Goal: Communication & Community: Answer question/provide support

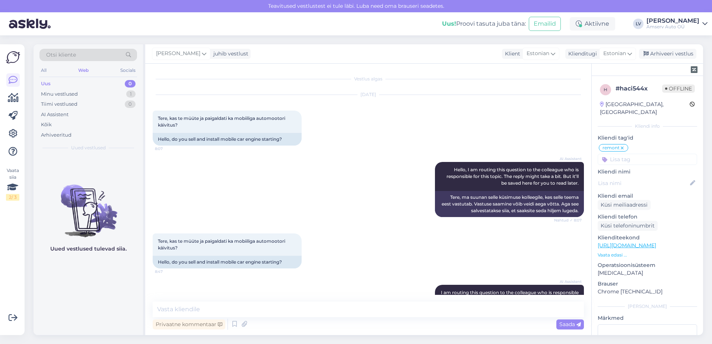
scroll to position [298, 0]
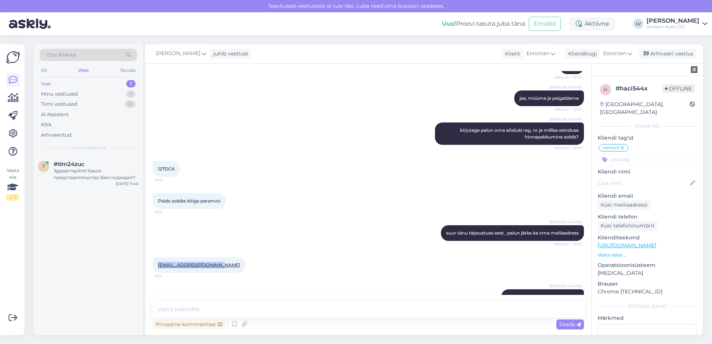
click at [100, 80] on div "Uus 1" at bounding box center [88, 84] width 98 height 10
click at [90, 168] on div "Здравствуйте! Какое представительство Вам подходит?" at bounding box center [96, 174] width 85 height 13
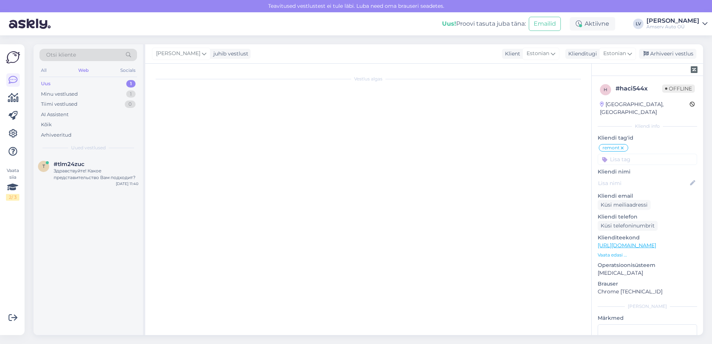
scroll to position [0, 0]
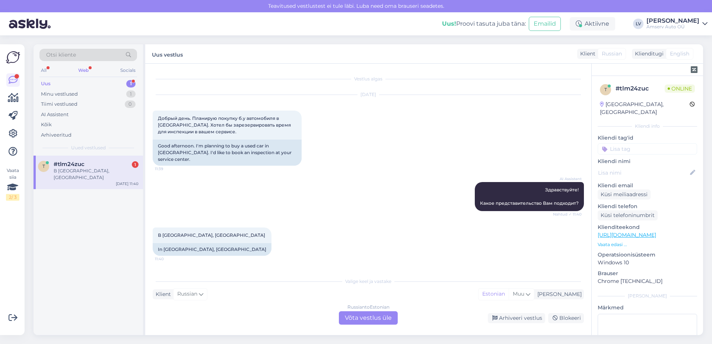
click at [375, 322] on div "Russian to Estonian Võta vestlus üle" at bounding box center [368, 317] width 59 height 13
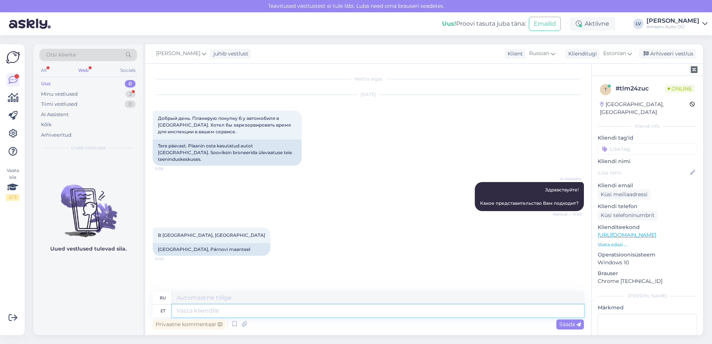
click at [317, 309] on textarea at bounding box center [378, 311] width 412 height 13
drag, startPoint x: 581, startPoint y: 182, endPoint x: 545, endPoint y: 182, distance: 36.1
click at [545, 182] on div "AI Assistent Здравствуйте! Какое представительство Вам подходит? Nähtud ✓ 11:40" at bounding box center [529, 196] width 109 height 29
drag, startPoint x: 545, startPoint y: 182, endPoint x: 550, endPoint y: 182, distance: 4.9
copy span "Здравствуйте!"
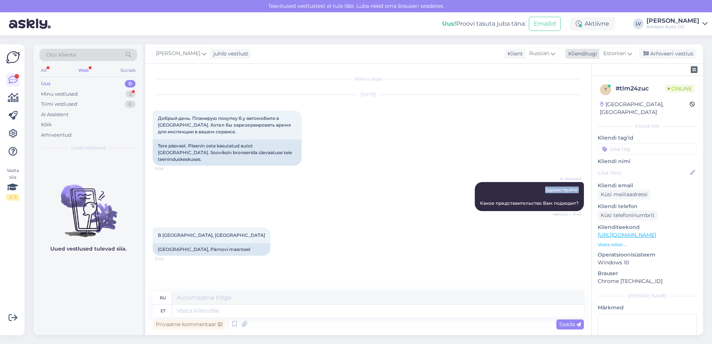
click at [625, 54] on span "Estonian" at bounding box center [614, 54] width 23 height 8
type input "rus"
click at [610, 93] on link "Russian" at bounding box center [601, 99] width 82 height 12
click at [190, 309] on textarea at bounding box center [368, 310] width 431 height 16
paste textarea "Здравствуйте!"
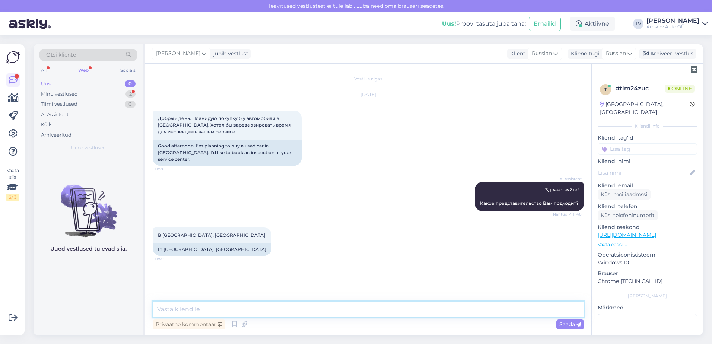
type textarea "Здравствуйте!"
click at [619, 53] on span "Russian" at bounding box center [616, 54] width 20 height 8
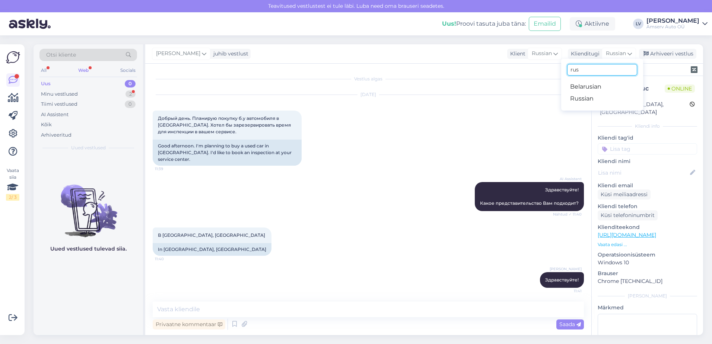
click at [598, 69] on input "rus" at bounding box center [602, 70] width 70 height 12
type input "r"
type input "es"
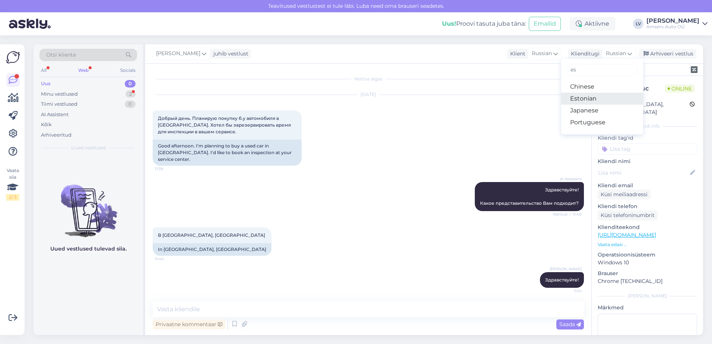
click at [588, 98] on link "Estonian" at bounding box center [602, 99] width 82 height 12
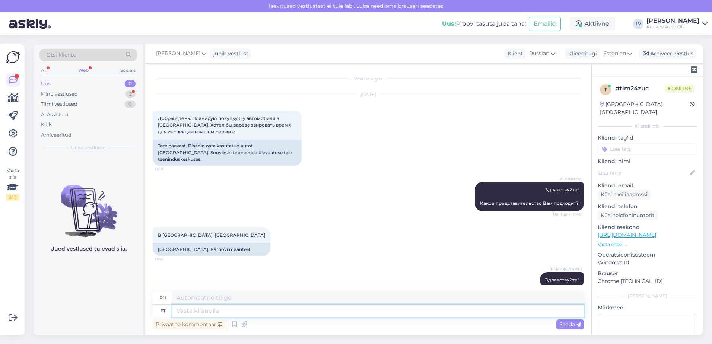
click at [247, 308] on textarea at bounding box center [378, 311] width 412 height 13
type textarea "Palun k"
type textarea "Пожалуйста"
type textarea "Palun kirjutage s"
type textarea "Пожалуйста, напишите"
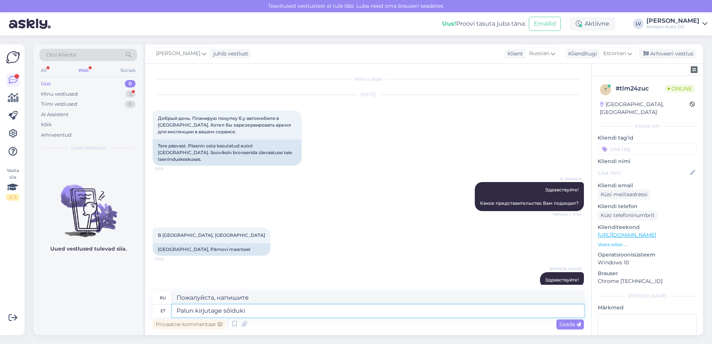
type textarea "Palun kirjutage sõiduki r"
type textarea "Пожалуйста, напишите название транспортного средства."
type textarea "Palun kirjutage sõiduki reg. n"
type textarea "Пожалуйста, напишите регистрационный номер транспортного средства."
type textarea "Palun kirjutage sõiduki reg. numbri"
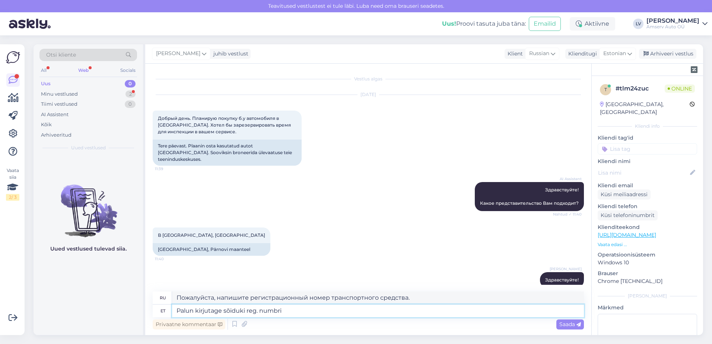
type textarea "Пожалуйста, введите регистрационный номер транспортного средства."
type textarea "Palun kirjutage sõiduki reg. numbri"
click at [557, 321] on div "Saada" at bounding box center [570, 325] width 28 height 10
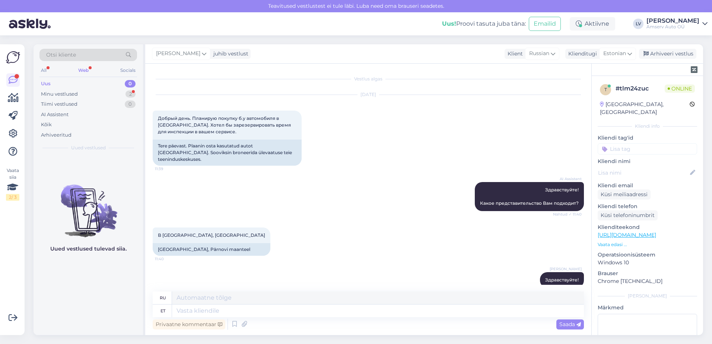
scroll to position [56, 0]
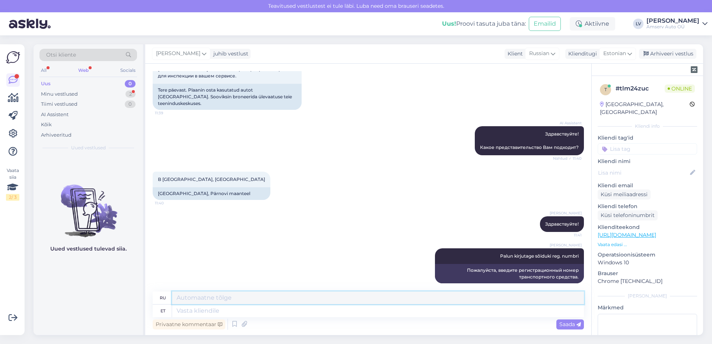
click at [343, 302] on textarea at bounding box center [378, 298] width 412 height 13
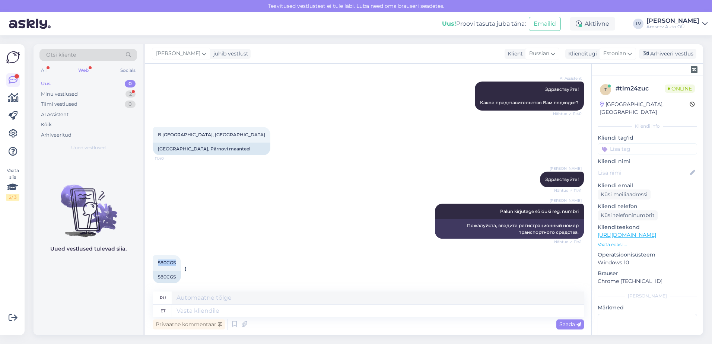
drag, startPoint x: 175, startPoint y: 255, endPoint x: 158, endPoint y: 254, distance: 17.1
click at [158, 255] on div "580CGS 11:43" at bounding box center [167, 263] width 28 height 16
drag, startPoint x: 158, startPoint y: 254, endPoint x: 162, endPoint y: 255, distance: 4.9
copy span "580CGS"
click at [270, 311] on textarea at bounding box center [378, 311] width 412 height 13
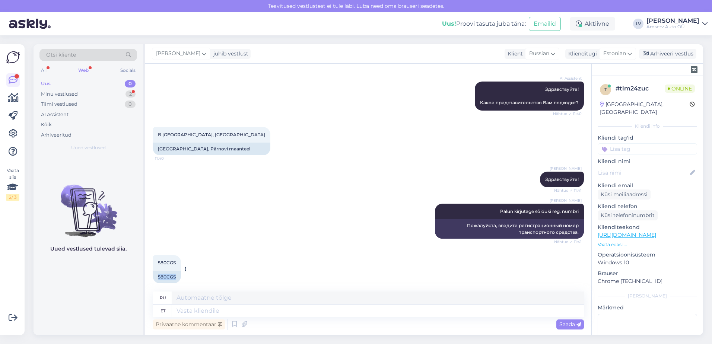
drag, startPoint x: 178, startPoint y: 269, endPoint x: 153, endPoint y: 268, distance: 25.7
click at [153, 271] on div "580CGS" at bounding box center [167, 277] width 28 height 13
drag, startPoint x: 153, startPoint y: 268, endPoint x: 165, endPoint y: 270, distance: 12.7
copy div "580CGS"
click at [250, 308] on textarea at bounding box center [378, 311] width 412 height 13
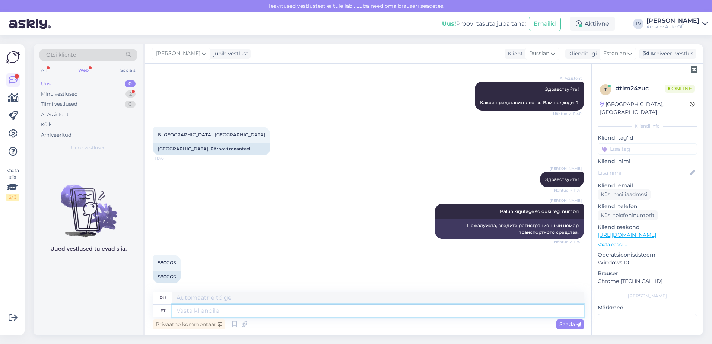
type textarea "K"
type textarea "Millal t"
type textarea "Когда"
type textarea "Millal te s"
type textarea "Когда ты будешь"
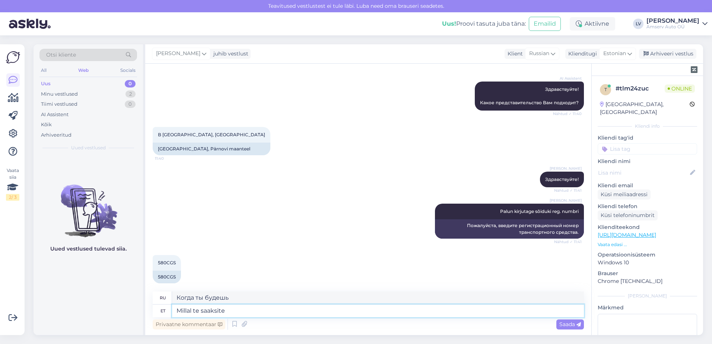
type textarea "Millal te saaksite k"
type textarea "Когда бы вы хотели"
type textarea "Millal te saaksite kohale tul"
type textarea "Когда вы сможете приехать?"
type textarea "Millal te saaksite kohale tulla? Ja jä"
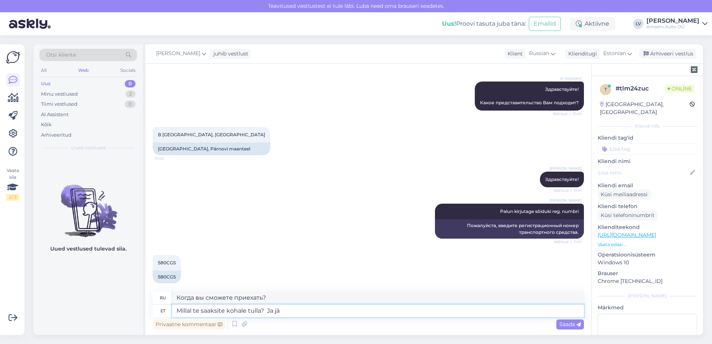
type textarea "Когда вы могли бы приехать?"
type textarea "Millal te saaksite kohale tulla? Ja jätke"
type textarea "Когда ты сможешь приехать? И уйти."
type textarea "Millal te saaksite kohale tulla? Ja jätke palun ka"
type textarea "Когда вы могли бы приехать? И, пожалуйста, оставьте."
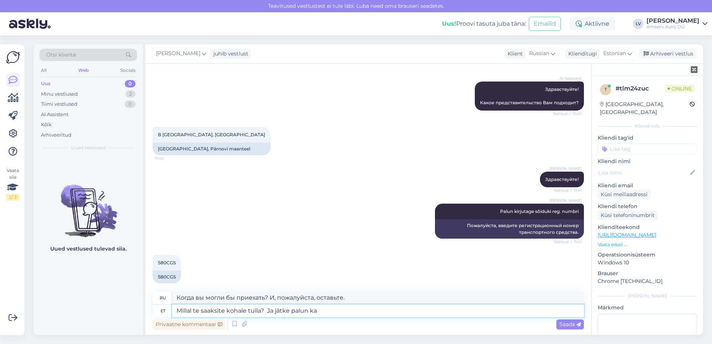
type textarea "Millal te saaksite kohale tulla? Ja jätke palun ka o"
type textarea "Когда вы могли бы приехать? И, пожалуйста, оставьте"
type textarea "Millal te saaksite kohale tulla? Ja jätke palun ka oma an"
type textarea "Когда вы могли бы приехать? И, пожалуйста, оставьте свой"
type textarea "Millal te saaksite kohale tulla? Ja jätke palun ka oma andmed"
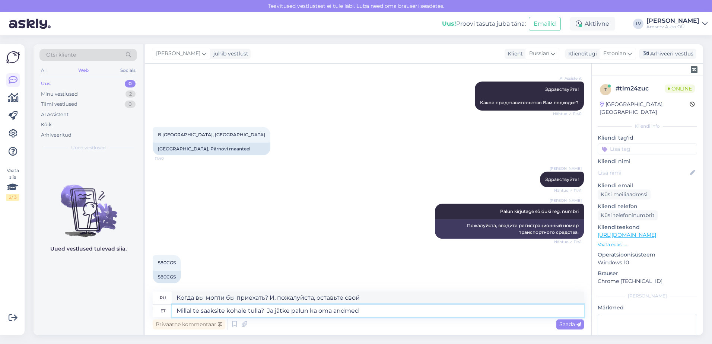
type textarea "Когда вы сможете приехать? И, пожалуйста, оставьте свои данные."
type textarea "Millal te saaksite kohale tulla? Ja jätke palun ka oma andmed Nimi, per"
type textarea "Когда вы сможете приехать? И, пожалуйста, оставьте свои данные. Имя,"
type textarea "Millal te saaksite kohale tulla? Ja jätke palun ka oma andmed Nimi, perekonnani…"
type textarea "Когда вы сможете приехать? И, пожалуйста, оставьте свои данные: Имя, [PERSON_NA…"
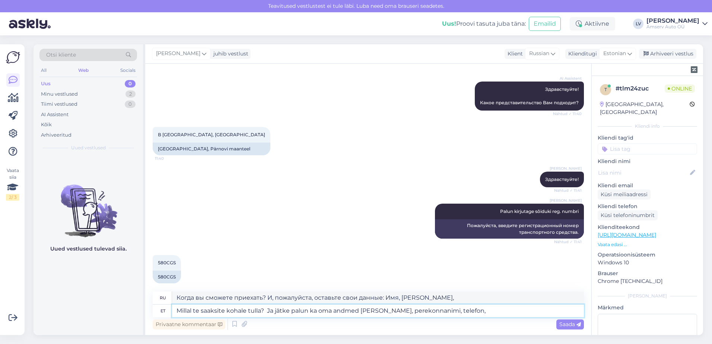
type textarea "Millal te saaksite kohale tulla? Ja jätke palun ka oma andmed [PERSON_NAME], pe…"
type textarea "Когда вы сможете приехать? И, пожалуйста, оставьте свои данные: Имя, Фамилия, Т…"
type textarea "Millal te saaksite kohale tulla? Ja jätke palun ka oma andmed [PERSON_NAME], pe…"
type textarea "Когда вы сможете приехать? И, пожалуйста, оставьте свои данные: имя, фамилия, т…"
type textarea "Millal te saaksite kohale tulla? Ja jätke palun ka oma andmed [PERSON_NAME], pe…"
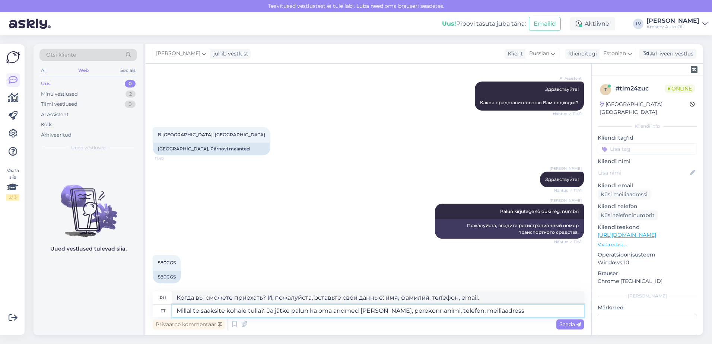
type textarea "Когда вы сможете приехать? И, пожалуйста, оставьте свои данные: имя, фамилия, т…"
type textarea "Millal te saaksite kohale tulla? Ja jätke palun ka oma andmed [PERSON_NAME], pe…"
type textarea "Когда вы сможете приехать? И, пожалуйста, оставьте свои данные: имя, фамилия, т…"
type textarea "Millal te saaksite kohale tulla? Ja jätke palun ka oma andmed [PERSON_NAME], pe…"
type textarea "Когда вы сможете приехать? И, пожалуйста, оставьте свои данные: имя, фамилию, т…"
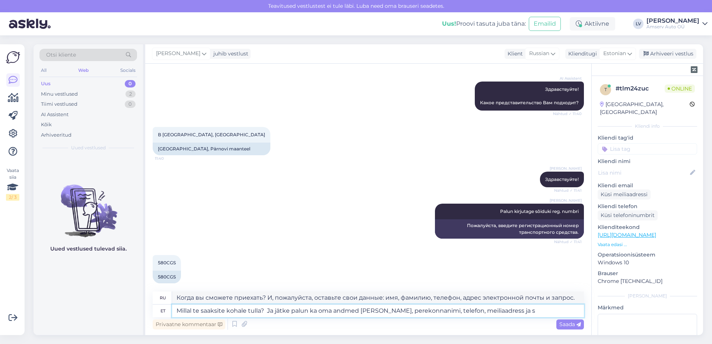
type textarea "Millal te saaksite kohale tulla? Ja jätke palun ka oma andmed [PERSON_NAME], pe…"
type textarea "Когда вы сможете приехать? И, пожалуйста, оставьте свои данные: имя, фамилия, т…"
type textarea "Millal te saaksite kohale tulla? Ja jätke palun ka oma andmed [PERSON_NAME], pe…"
type textarea "Когда вы сможете приехать? И, пожалуйста, оставьте свои данные: имя, фамилию, т…"
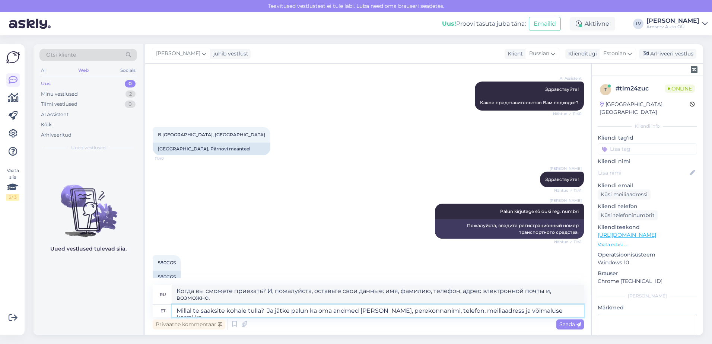
type textarea "Millal te saaksite kohale tulla? Ja jätke palun ka oma andmed [PERSON_NAME], pe…"
type textarea "Когда вы сможете приехать? И, пожалуйста, оставьте свои данные: имя, фамилия, т…"
type textarea "Millal te saaksite kohale tulla? Ja jätke palun ka oma andmed [PERSON_NAME], pe…"
type textarea "Когда вы могли бы приехать? И, пожалуйста, оставьте свои данные: имя, фамилию, …"
type textarea "Millal te saaksite kohale tulla? Ja jätke palun ka oma andmed [PERSON_NAME], pe…"
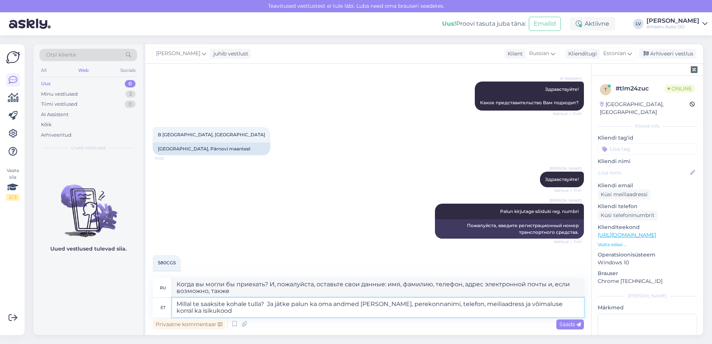
type textarea "Когда вы сможете приехать? И, пожалуйста, оставьте свои данные: имя, фамилию, т…"
type textarea "Millal te saaksite kohale tulla? Ja jätke palun ka oma andmed [PERSON_NAME], pe…"
click at [563, 324] on span "Saada" at bounding box center [570, 324] width 22 height 7
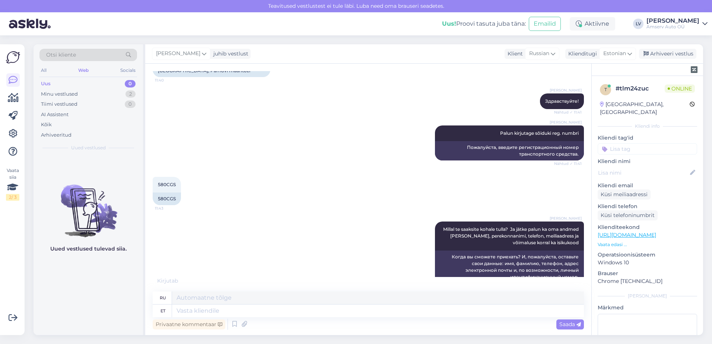
scroll to position [187, 0]
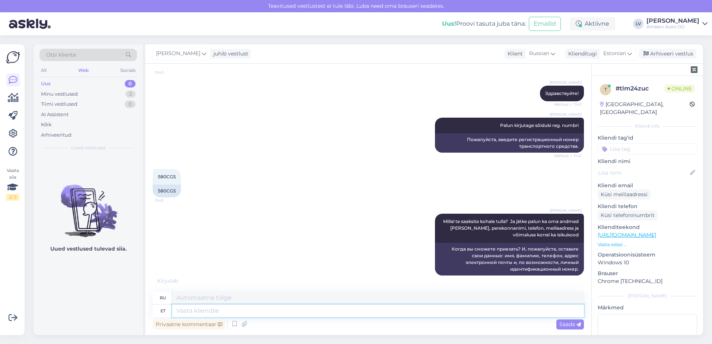
click at [324, 308] on textarea at bounding box center [378, 311] width 412 height 13
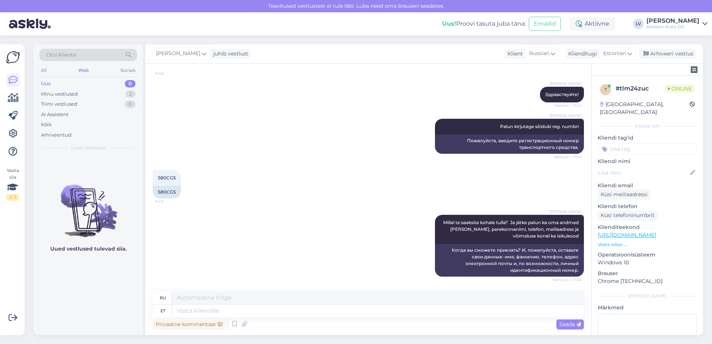
scroll to position [179, 0]
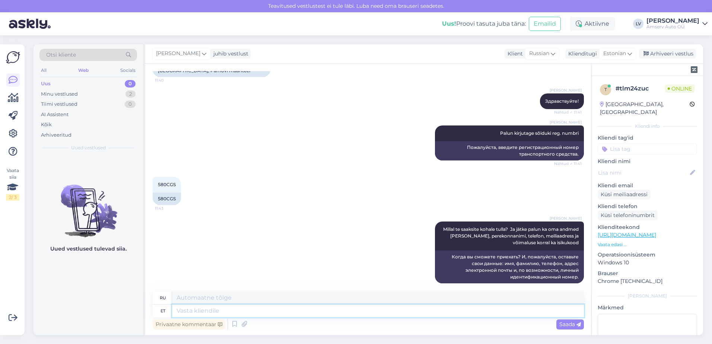
click at [292, 314] on textarea at bounding box center [378, 311] width 412 height 13
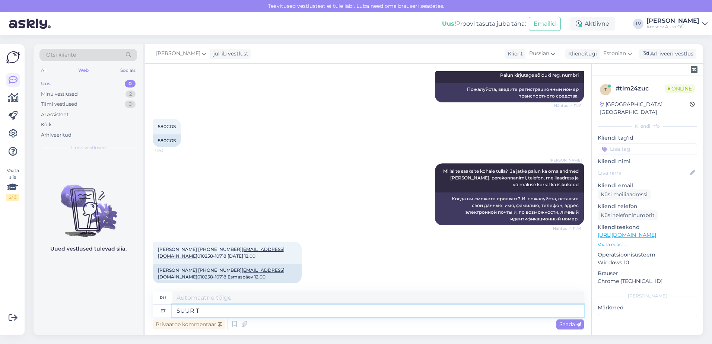
type textarea "SUUR"
type textarea "БОЛЬШОЙ"
type textarea "Suurt"
type textarea "Большой"
type textarea "Suur tänu,"
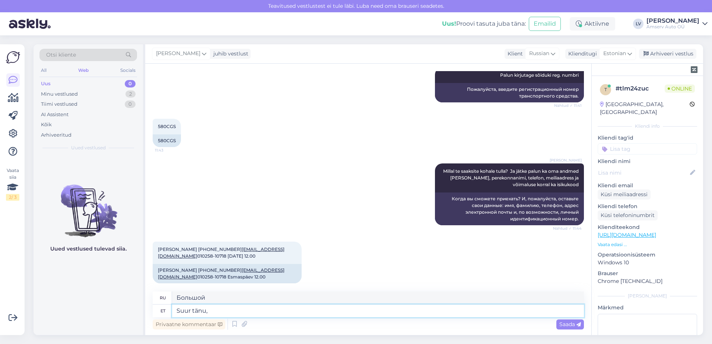
type textarea "Большое спасибо,"
type textarea "Su"
type textarea "Большой"
type textarea "S"
type textarea "auto r"
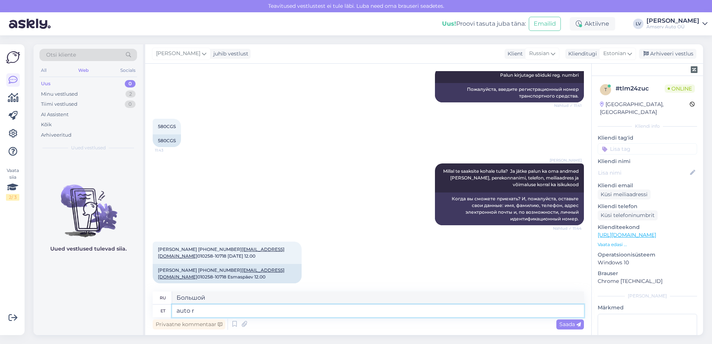
type textarea "машина"
type textarea "auto reg. nr"
type textarea "регистрация автомобиля"
type textarea "auto reg. nr?"
type textarea "регистрационный номер автомобиля?"
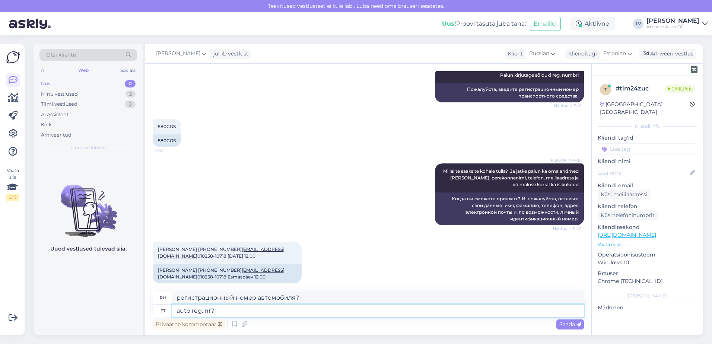
type textarea "auto reg. nr?"
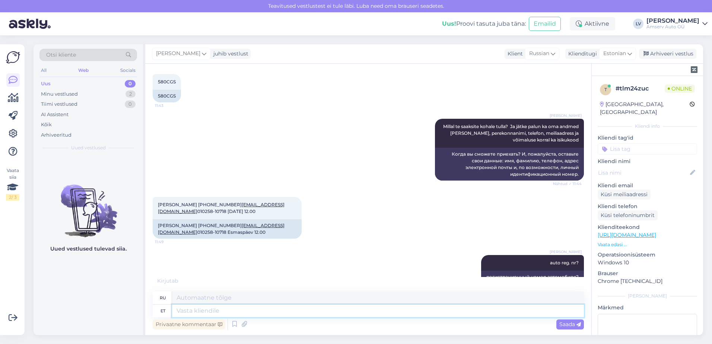
click at [298, 311] on textarea at bounding box center [378, 311] width 412 height 13
type textarea "kell"
type textarea "часы"
type textarea "kell 12"
type textarea "в 12 часов"
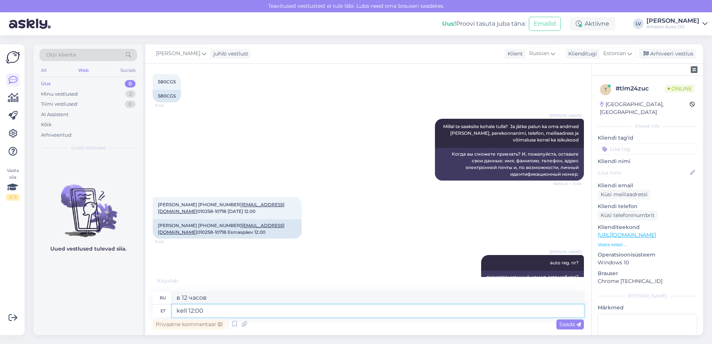
type textarea "kell 12:00"
type textarea "в 12:00"
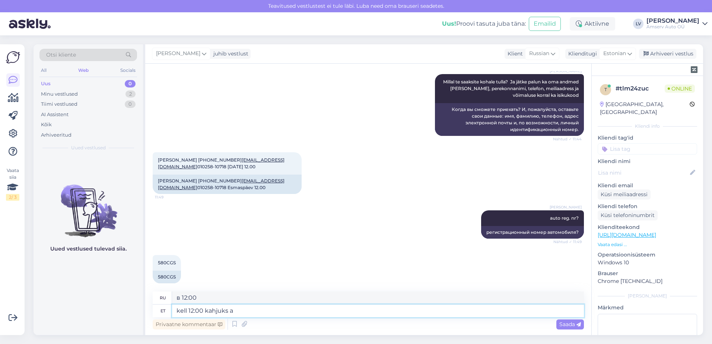
type textarea "kell 12:00 kahjuks ae"
type textarea "в 12:00 к сожалению"
type textarea "kell 12:00 kahjuks aega ei"
type textarea "в 12:00 к сожалению время"
type textarea "kell 12:00 kahjuks aega ei s"
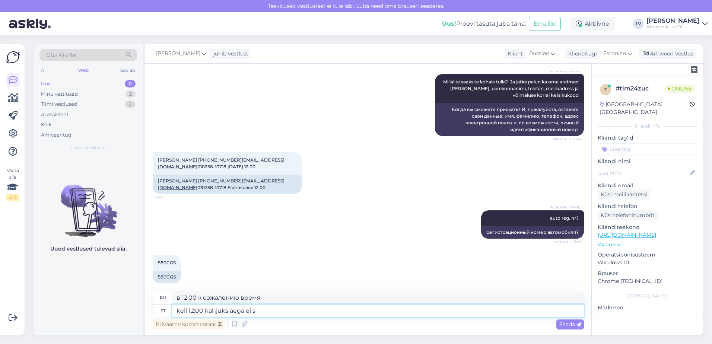
type textarea "к сожалению, в 12:00 нет времени"
type textarea "kell 12:00 kahjuks aega ei saa pa"
type textarea "к сожалению, я не смогу прийти в 12:00"
type textarea "kell 12:00 kahjuks aega ei saa pakkuda. S"
type textarea "К сожалению, мы не можем предложить время в 12:00."
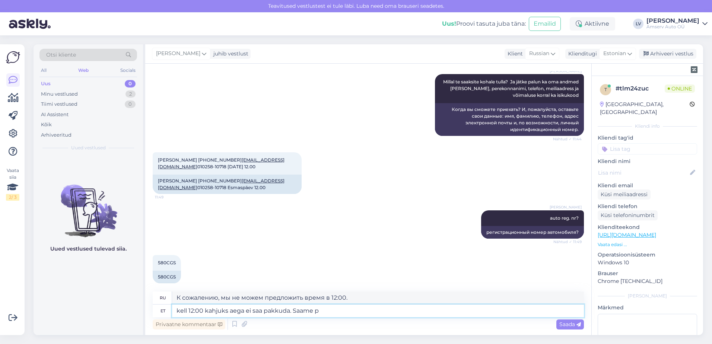
type textarea "kell 12:00 kahjuks aega ei saa pakkuda. Saame pa"
type textarea "К сожалению, мы не можем предложить время в 12:00. Мы можем"
type textarea "kell 12:00 kahjuks aega ei saa pakkuda. Saame pakkuda"
type textarea "К сожалению, мы не можем предложить время в 12:00. Мы можем предложить"
type textarea "kell 12:00 kahjuks aega ei saa pakkuda. Saame pakkuda 11"
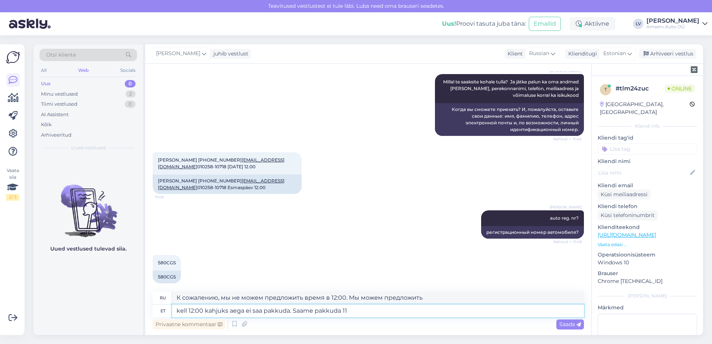
type textarea "К сожалению, мы не можем предложить время в 12:00. Мы можем предложить время в …"
type textarea "kell 12:00 kahjuks aega ei saa pakkuda. Saame pakkuda 11:15"
type textarea "К сожалению, мы не можем предложить время в 12:00. Мы можем предложить время в …"
type textarea "kell 12:00 kahjuks aega ei saa pakkuda. Saame pakkuda 11:15 või näi"
type textarea "К сожалению, мы не можем предложить время в 12:00. Мы можем предложить время в …"
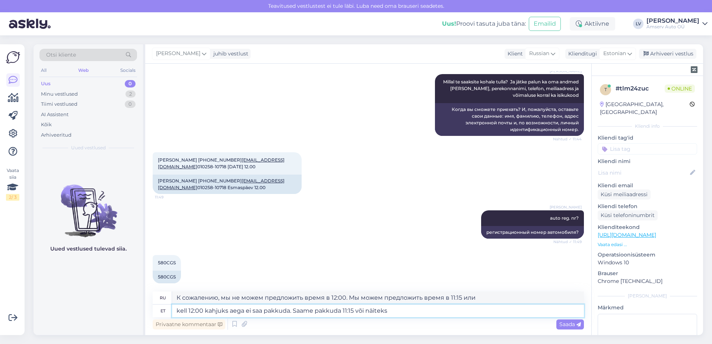
type textarea "kell 12:00 kahjuks aega ei saa pakkuda. Saame pakkuda 11:15 või näiteks"
type textarea "К сожалению, мы не можем предложить время в 12:00. Мы можем предложить время в …"
click at [176, 312] on textarea "kell 12:00 kahjuks aega ei saa pakkuda. Saame pakkuda 11:15 või näiteks" at bounding box center [378, 311] width 412 height 13
type textarea "Suur ätkell 12:00 kahjuks aega ei saa pakkuda. Saame pakkuda 11:15 või näiteks"
type textarea "К сожалению, мы не можем предложить время в 12:00. Мы можем предложить 11:15 ил…"
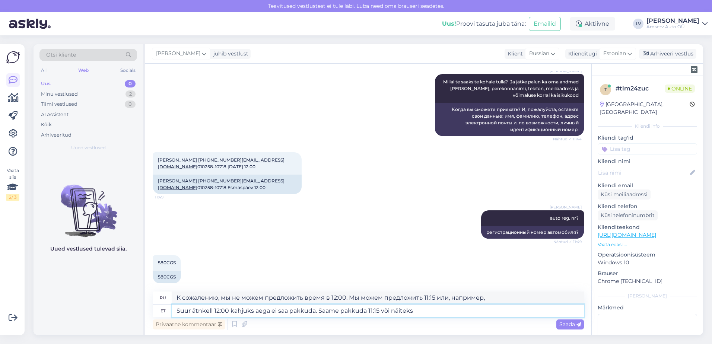
type textarea "Suur ätnukell 12:00 kahjuks aega ei saa pakkuda. Saame pakkuda 11:15 või näiteks"
type textarea "К сожалению, мы не можем предложить большой 12-часовой сеанс. Мы можем предложи…"
type textarea "Suur äkell 12:00 kahjuks aega ei saa pakkuda. Saame pakkuda 11:15 või näiteks"
type textarea "К сожалению, мы не можем предложить время в 12:00. Мы можем предложить 11:15 ил…"
type textarea "Suur kell 12:00 kahjuks aega ei saa pakkuda. Saame pakkuda 11:15 või näiteks"
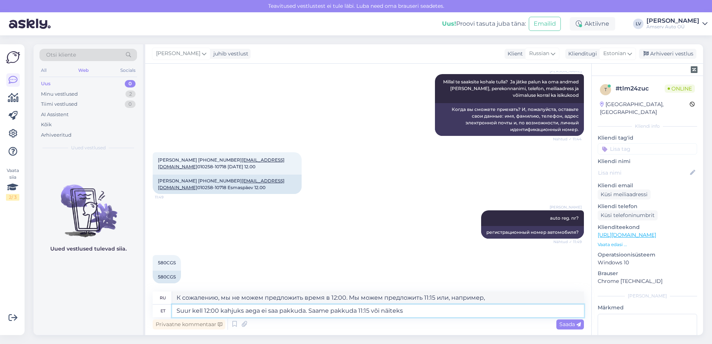
type textarea "К сожалению, мы не можем предложить время в 12:00. Мы можем предложить время в …"
type textarea "Suur täkell 12:00 kahjuks aega ei saa pakkuda. Saame pakkuda 11:15 või näiteks"
type textarea "К сожалению, мы не можем предложить время в 12:00. Мы можем предложить 11:15 ил…"
type textarea "Suur [PERSON_NAME] 12:00 kahjuks aega ei saa pakkuda. Saame pakkuda 11:15 või n…"
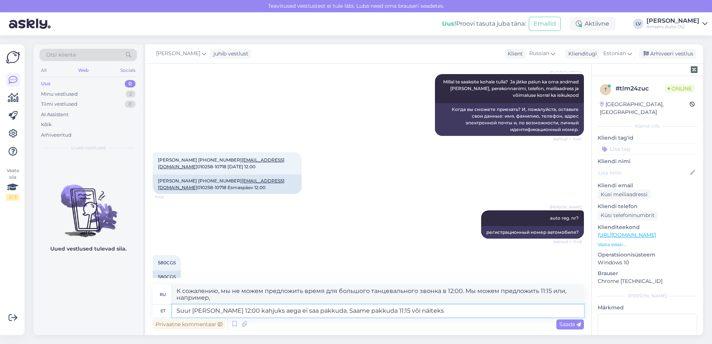
type textarea "Спасибо большое, к сожалению, мы не можем предложить время в 12:00. Мы можем пр…"
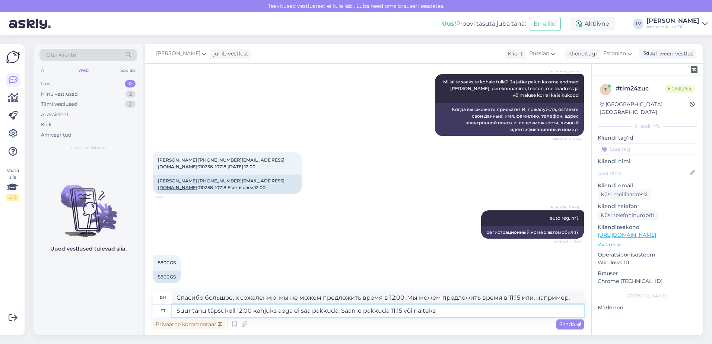
type textarea "Suur tänu täpsuskell 12:00 kahjuks aega ei saa pakkuda. Saame pakkuda 11:15 või…"
type textarea "Спасибо большое, к сожалению, мы не можем предложить время ровно в 12:00. Мы мо…"
type textarea "Suur tänu täpsustkell 12:00 kahjuks aega ei saa pakkuda. Saame pakkuda 11:15 võ…"
type textarea "Спасибо большое, к сожалению, мы не можем предложить время точно в 12:00. Можем…"
type textarea "Suur tänu täpsustuskell 12:00 kahjuks aega ei saa pakkuda. Saame pakkuda 11:15 …"
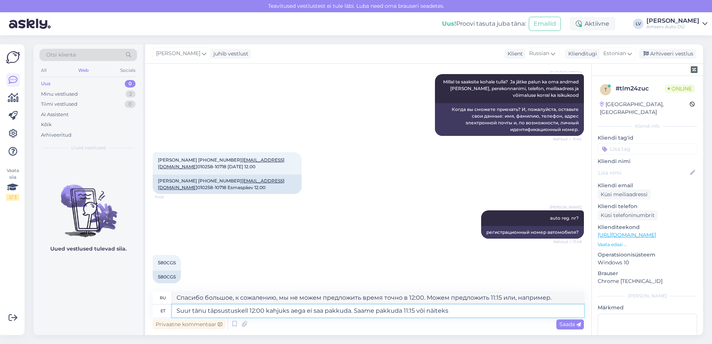
type textarea "Спасибо большое, к сожалению, мы не можем предложить время в 12:00. Мы можем пр…"
type textarea "Suur tänu täpsustuse eekell 12:00 kahjuks aega ei saa pakkuda. Saame pakkuda 11…"
type textarea "Спасибо большое за разъяснение. К сожалению, мы не можем предложить время в 12:…"
type textarea "Suur tänu täpsustuse eeskell 12:00 kahjuks aega ei saa pakkuda. Saame pakkuda 1…"
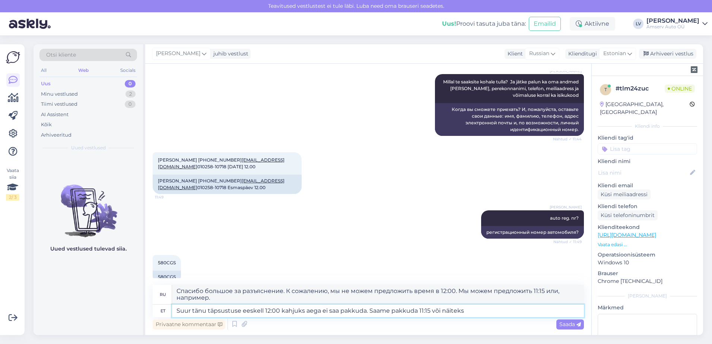
type textarea "Спасибо большое за разъяснения. К сожалению, мы не можем предложить время раньш…"
type textarea "Suur tänu täpsustuse eest. kell 12:00 kahjuks aega ei saa pakkuda. Saame pakkud…"
type textarea "Большое спасибо за разъяснение. К сожалению, мы не можем предложить время в 12:…"
drag, startPoint x: 478, startPoint y: 313, endPoint x: 257, endPoint y: 309, distance: 220.5
click at [257, 309] on textarea "Suur tänu täpsustuse eest. Kell 12:00 kahjuks aega ei saa pakkuda. Saame pakkud…" at bounding box center [378, 311] width 412 height 13
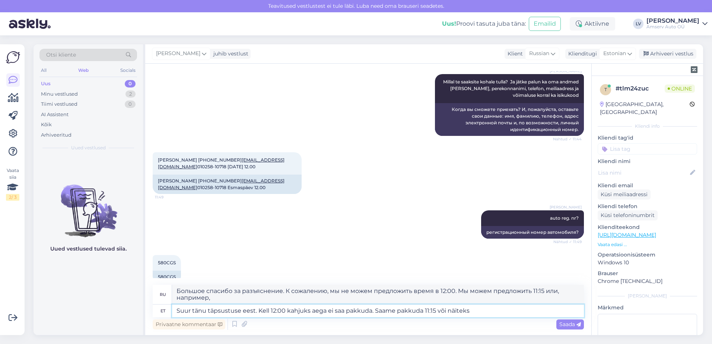
type textarea "Suur tänu täpsustuse eest."
type textarea "Большое спасибо за разъяснения."
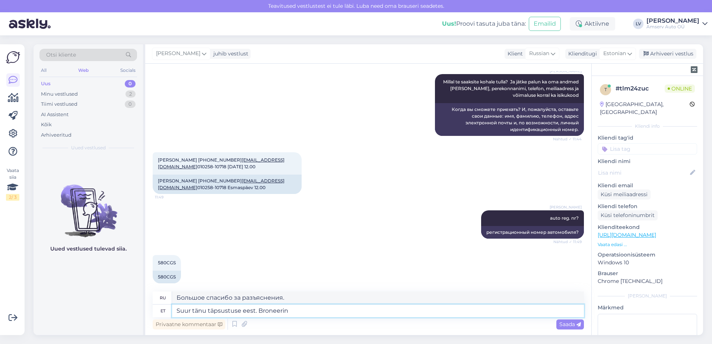
type textarea "Suur tänu täpsustuse eest. Broneerin"
type textarea "Большое спасибо за разъяснения. Я бронирую."
type textarea "Suur tänu täpsustuse eest. Broneerin Teile aja"
type textarea "Большое спасибо за разъяснения. Я забронирую для вас."
type textarea "Suur tänu täpsustuse eest. Broneerin Teile aja"
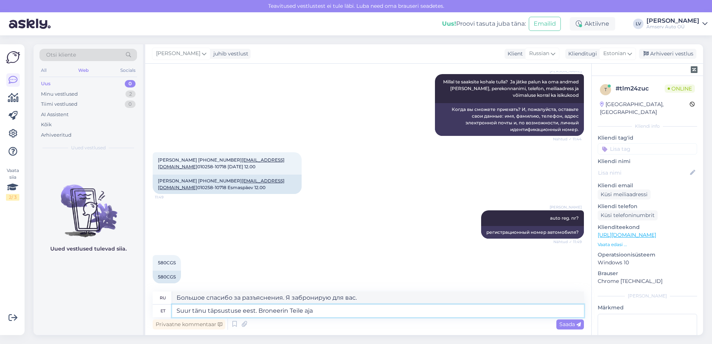
type textarea "Большое спасибо за разъяснения. Я запишу вас на приём."
type textarea "Suur tänu täpsustuse eest. Broneerin Teile aja 29.09"
type textarea "Большое спасибо за разъяснения. Я запишу вас на приём 29.09."
type textarea "Suur tänu täpsustuse eest. Broneerin Teile aja 29.09 ke"
type textarea "Большое спасибо за разъяснения. Я запишу вас на приём 29.09"
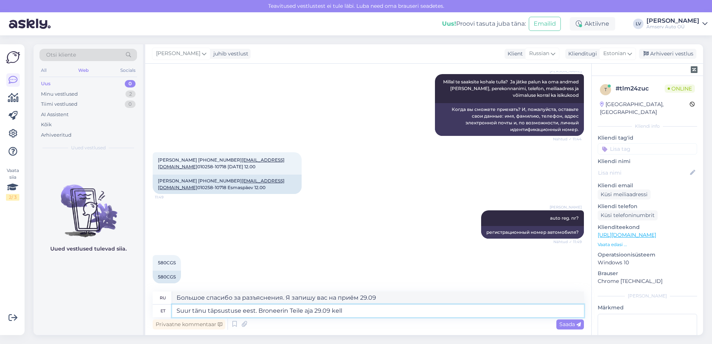
type textarea "Suur tänu täpsustuse eest. Broneerin Teile aja 29.09 kell"
type textarea "Большое спасибо за разъяснения. Я запишу вас на приём 29.09 ."
type textarea "Suur tänu täpsustuse eest. Broneerin Teile aja 29.09 kell 12:00 J"
type textarea "Большое спасибо за разъяснения. Я запишу вас на приём 29.09 в 12:00."
type textarea "Suur tänu täpsustuse eest. Broneerin Teile aja 29.09 kell 12:00 Järve A"
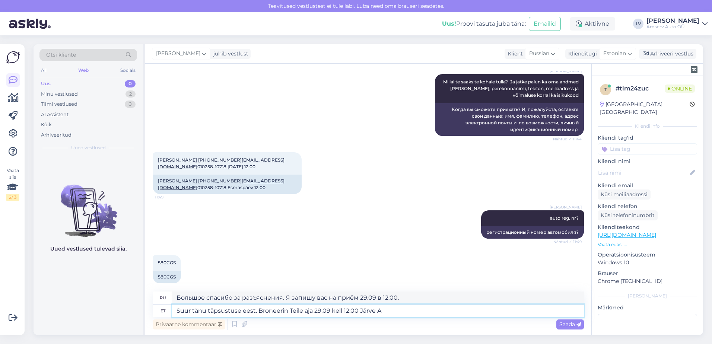
type textarea "Большое спасибо за разъяснения. Я запишу вас 29.09 в 12:00 по [GEOGRAPHIC_DATA]."
type textarea "Suur tänu täpsustuse eest. Broneerin Teile aja 29.09 kell 12:00 Järve Amservi"
type textarea "Большое спасибо за разъяснения. Я запишу вас на приём 29.09 в 12:00. Järve Amse…"
click at [434, 316] on textarea "Suur tänu täpsustuse eest. Broneerin Teile aja 29.09 kell 12:00 Järve Amservi" at bounding box center [378, 311] width 412 height 13
type textarea "Suur tänu täpsustuse eest. Broneerin Teile aja 29.09 kell 12:00 Järve Amservi"
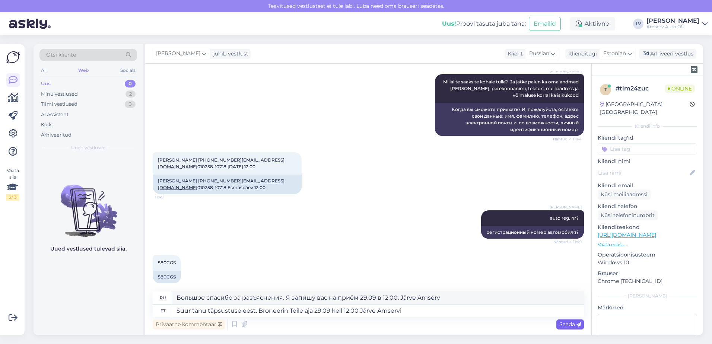
click at [567, 322] on span "Saada" at bounding box center [570, 324] width 22 height 7
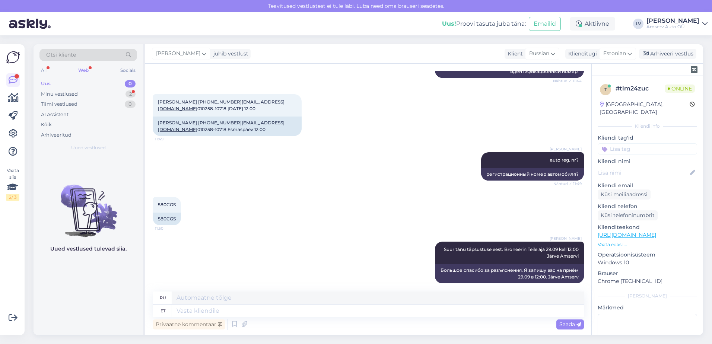
scroll to position [429, 0]
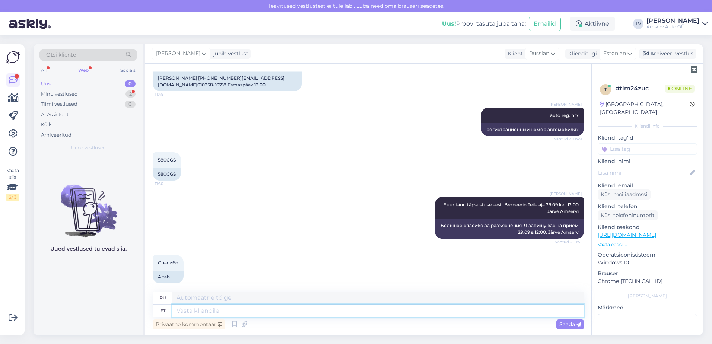
click at [205, 310] on textarea at bounding box center [378, 311] width 412 height 13
type textarea "[PERSON_NAME]"
type textarea "Если"
type textarea "Kui midagi mu"
type textarea "Если что"
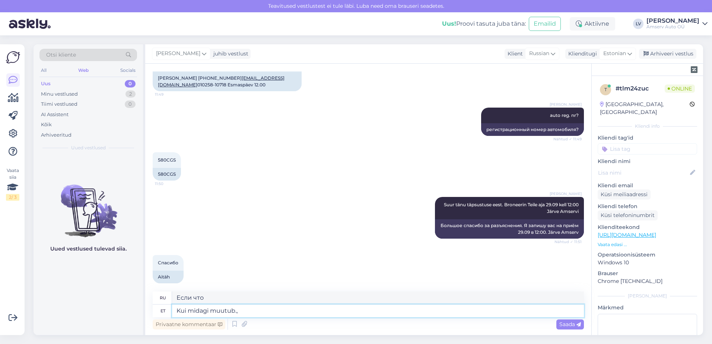
type textarea "Kui midagi muutub.,"
type textarea "Если что-то muutub.,"
type textarea "Kui midagi muutub, sii"
type textarea "Если что-то изменится,"
type textarea "Kui midagi muutub, siis pal"
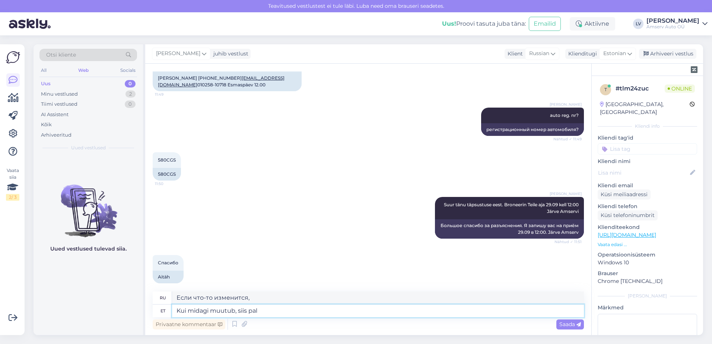
type textarea "Если что-то изменится, то"
type textarea "Kui midagi muutub, siis palun võ"
type textarea "Если что-то изменится, пожалуйста."
type textarea "Kui midagi muutub, siis palun võtke"
type textarea "Если что-то изменится, пожалуйста, примите во внимание"
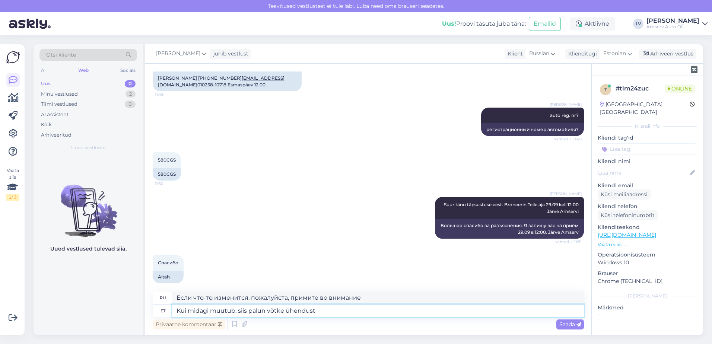
type textarea "Kui midagi muutub, siis palun võtke ühendust"
type textarea "Если что-то изменится, пожалуйста, свяжитесь с нами."
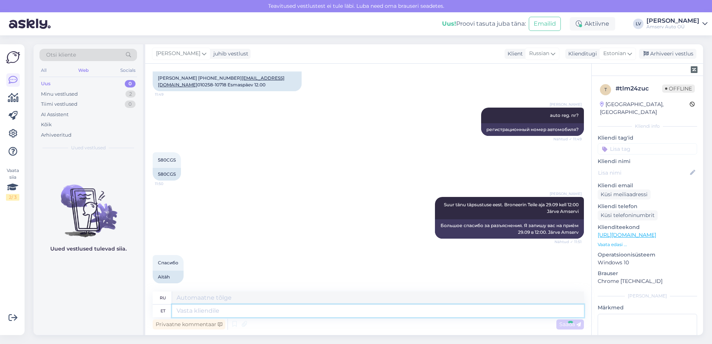
scroll to position [474, 0]
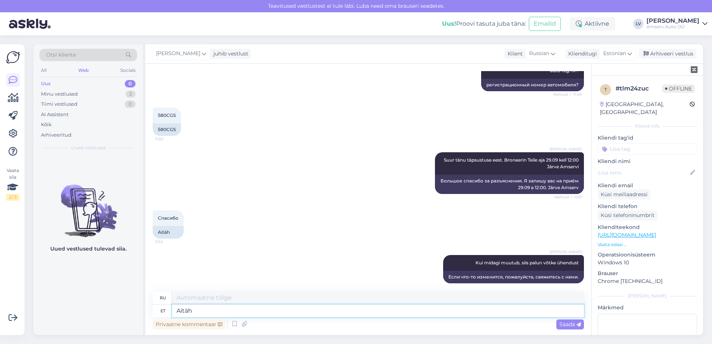
type textarea "Aitäh"
type textarea "Спасибо"
type textarea "Aitäh pöördumise e"
type textarea "[DEMOGRAPHIC_DATA], что связались с нами."
type textarea "Aitäh pöördumise eest ja"
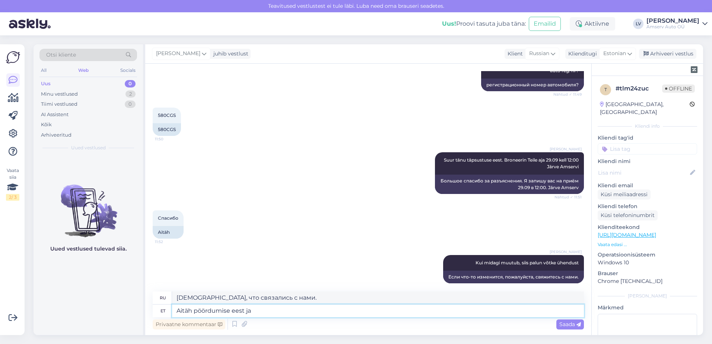
type textarea "[DEMOGRAPHIC_DATA], что связались с нами и"
type textarea "Aitäh pöördumise eest ja ilusat päe"
type textarea "[DEMOGRAPHIC_DATA], что связались с нами, и желаем вам хорошего дня."
type textarea "Aitäh pöördumise eest ja ilusat päeva jätku :)"
type textarea "[DEMOGRAPHIC_DATA], что обратились к нам, и хорошего вам дня :)"
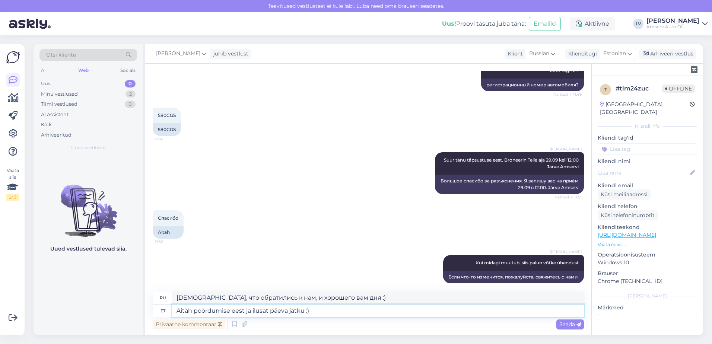
type textarea "Aitäh pöördumise eest ja ilusat päeva jätku :)"
click at [564, 324] on span "Saada" at bounding box center [570, 324] width 22 height 7
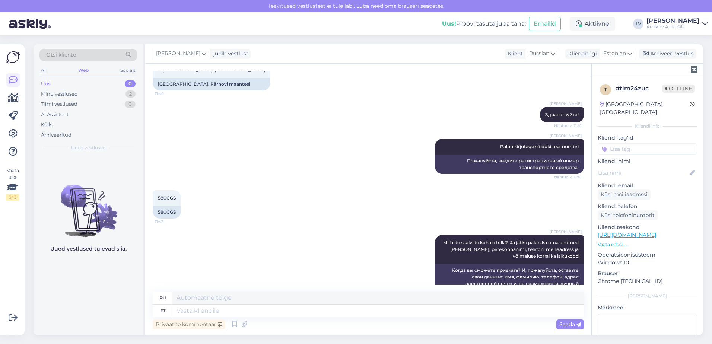
scroll to position [183, 0]
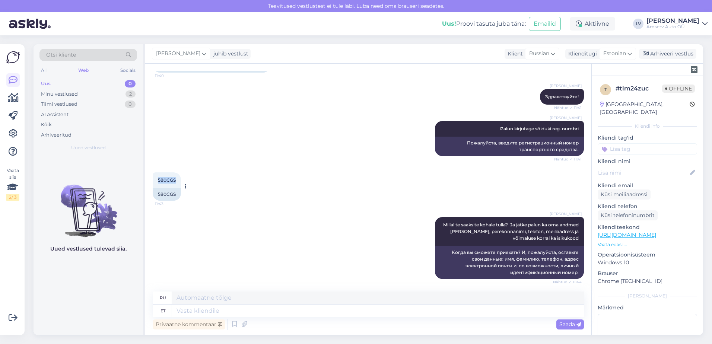
drag, startPoint x: 177, startPoint y: 172, endPoint x: 158, endPoint y: 172, distance: 19.0
click at [158, 172] on div "580CGS 11:43" at bounding box center [167, 180] width 28 height 16
copy span "580CGS"
drag, startPoint x: 231, startPoint y: 126, endPoint x: 228, endPoint y: 123, distance: 4.2
click at [231, 125] on div "[PERSON_NAME] Palun kirjutage sõiduki reg. numbri Nähtud ✓ 11:41 Пожалуйста, вв…" at bounding box center [368, 138] width 431 height 51
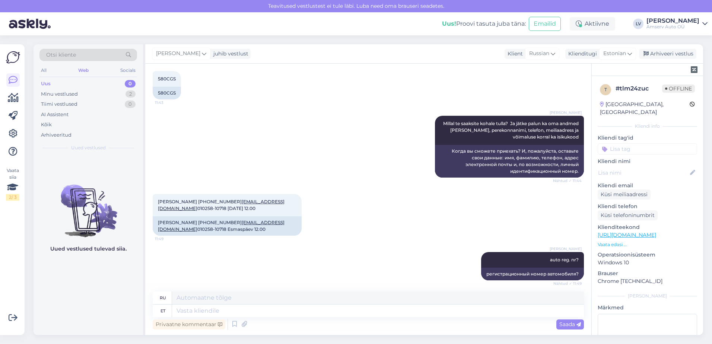
scroll to position [298, 0]
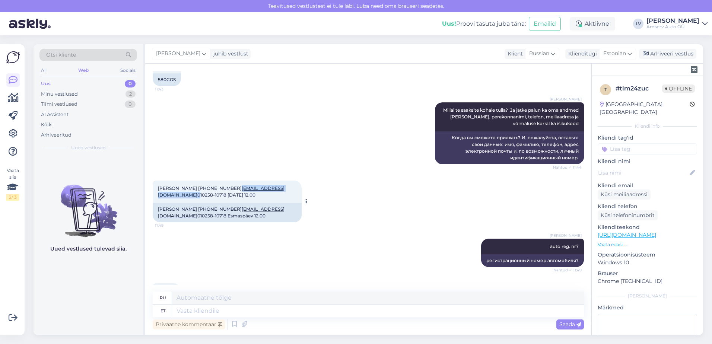
drag, startPoint x: 282, startPoint y: 182, endPoint x: 233, endPoint y: 183, distance: 49.2
click at [233, 185] on span "[PERSON_NAME] [PHONE_NUMBER] [EMAIL_ADDRESS][DOMAIN_NAME] 010258-10718 [DATE] 1…" at bounding box center [221, 191] width 127 height 12
drag, startPoint x: 233, startPoint y: 183, endPoint x: 239, endPoint y: 183, distance: 6.0
copy span "[EMAIL_ADDRESS][DOMAIN_NAME]"
drag, startPoint x: 197, startPoint y: 182, endPoint x: 183, endPoint y: 182, distance: 13.8
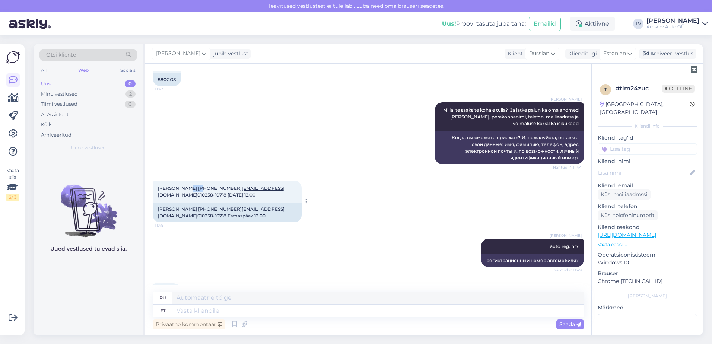
click at [183, 185] on span "[PERSON_NAME] [PHONE_NUMBER] [EMAIL_ADDRESS][DOMAIN_NAME] 010258-10718 [DATE] 1…" at bounding box center [221, 191] width 127 height 12
drag, startPoint x: 183, startPoint y: 182, endPoint x: 203, endPoint y: 183, distance: 20.5
click at [203, 185] on span "[PERSON_NAME] [PHONE_NUMBER] [EMAIL_ADDRESS][DOMAIN_NAME] 010258-10718 [DATE] 1…" at bounding box center [221, 191] width 127 height 12
drag, startPoint x: 198, startPoint y: 182, endPoint x: 184, endPoint y: 182, distance: 14.5
click at [184, 185] on span "[PERSON_NAME] [PHONE_NUMBER] [EMAIL_ADDRESS][DOMAIN_NAME] 010258-10718 [DATE] 1…" at bounding box center [221, 191] width 127 height 12
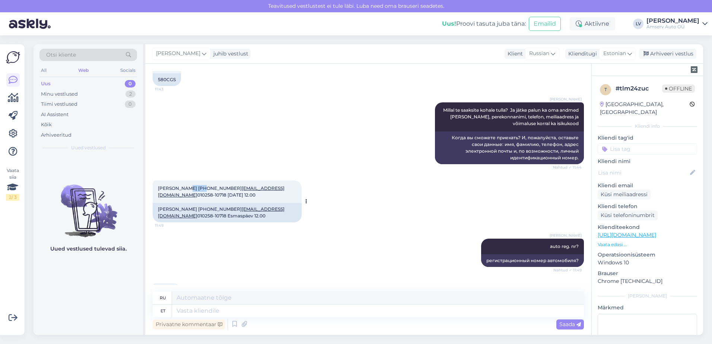
copy span "Šubins"
click at [161, 185] on span "[PERSON_NAME] [PHONE_NUMBER] [EMAIL_ADDRESS][DOMAIN_NAME] 010258-10718 [DATE] 1…" at bounding box center [221, 191] width 127 height 12
drag, startPoint x: 160, startPoint y: 181, endPoint x: 181, endPoint y: 181, distance: 21.6
click at [181, 181] on div "[PERSON_NAME] [PHONE_NUMBER] [EMAIL_ADDRESS][DOMAIN_NAME] 010258-10718 [DATE] 1…" at bounding box center [227, 192] width 149 height 22
drag, startPoint x: 181, startPoint y: 181, endPoint x: 175, endPoint y: 183, distance: 6.7
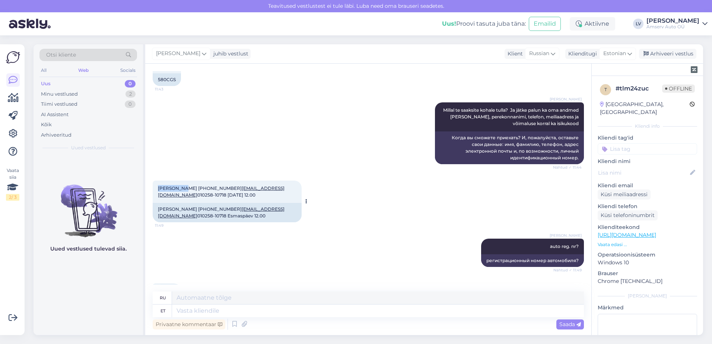
copy span "Kostantīns"
drag, startPoint x: 198, startPoint y: 181, endPoint x: 183, endPoint y: 181, distance: 15.3
click at [183, 185] on span "[PERSON_NAME] [PHONE_NUMBER] [EMAIL_ADDRESS][DOMAIN_NAME] 010258-10718 [DATE] 1…" at bounding box center [221, 191] width 127 height 12
drag, startPoint x: 183, startPoint y: 181, endPoint x: 187, endPoint y: 183, distance: 4.5
copy span "Šubins"
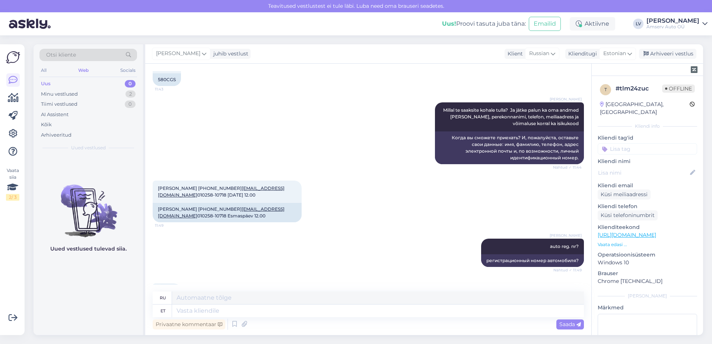
click at [238, 241] on div "[PERSON_NAME] auto reg. nr? Nähtud ✓ 11:49 регистрационный номер автомобиля?" at bounding box center [368, 253] width 431 height 45
drag, startPoint x: 285, startPoint y: 182, endPoint x: 234, endPoint y: 183, distance: 51.0
click at [234, 183] on div "[PERSON_NAME] [PHONE_NUMBER] [EMAIL_ADDRESS][DOMAIN_NAME] 010258-10718 [DATE] 1…" at bounding box center [227, 192] width 149 height 22
drag, startPoint x: 234, startPoint y: 183, endPoint x: 245, endPoint y: 183, distance: 11.5
copy span "[EMAIL_ADDRESS][DOMAIN_NAME]"
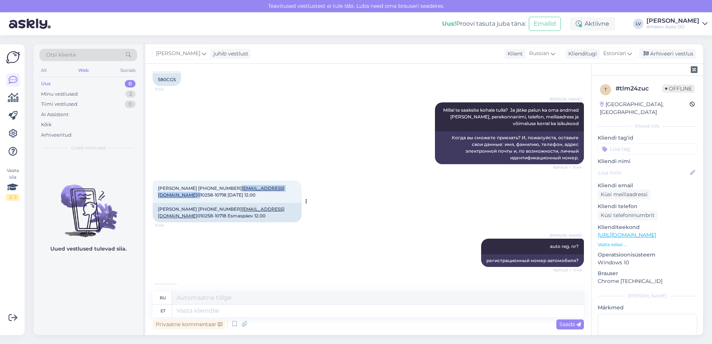
drag, startPoint x: 232, startPoint y: 180, endPoint x: 200, endPoint y: 183, distance: 31.9
click at [200, 185] on span "[PERSON_NAME] [PHONE_NUMBER] [EMAIL_ADDRESS][DOMAIN_NAME] 010258-10718 [DATE] 1…" at bounding box center [221, 191] width 127 height 12
drag, startPoint x: 200, startPoint y: 183, endPoint x: 209, endPoint y: 183, distance: 8.6
copy span "[PHONE_NUMBER]"
click at [219, 233] on div "[PERSON_NAME] auto reg. nr? Nähtud ✓ 11:49 регистрационный номер автомобиля?" at bounding box center [368, 253] width 431 height 45
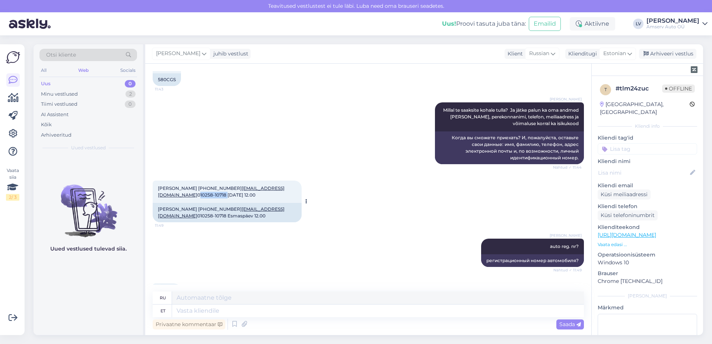
drag, startPoint x: 186, startPoint y: 188, endPoint x: 156, endPoint y: 188, distance: 30.2
click at [156, 188] on div "[PERSON_NAME] [PHONE_NUMBER] [EMAIL_ADDRESS][DOMAIN_NAME] 010258-10718 [DATE] 1…" at bounding box center [227, 192] width 149 height 22
drag, startPoint x: 156, startPoint y: 188, endPoint x: 164, endPoint y: 188, distance: 8.2
drag, startPoint x: 185, startPoint y: 98, endPoint x: 184, endPoint y: 93, distance: 4.6
click at [185, 97] on div "Liili Vahesalu [PERSON_NAME] te saaksite kohale tulla? Ja jätke palun ka oma an…" at bounding box center [368, 133] width 431 height 78
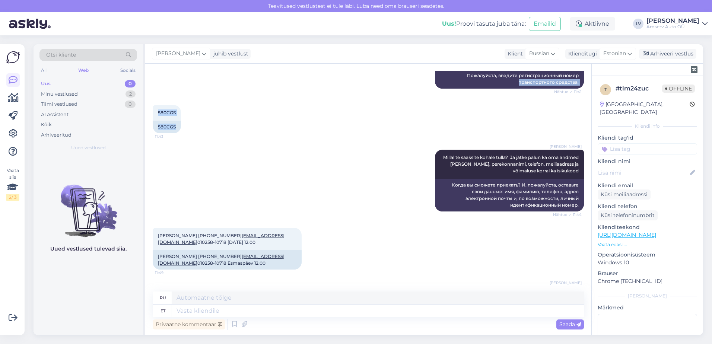
scroll to position [230, 0]
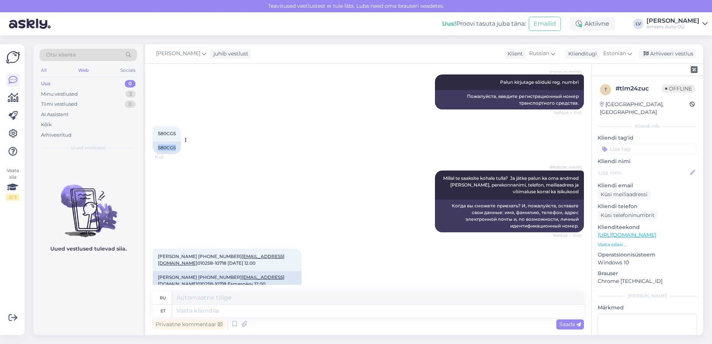
drag, startPoint x: 175, startPoint y: 74, endPoint x: 154, endPoint y: 140, distance: 69.6
click at [154, 142] on div "580CGS" at bounding box center [167, 148] width 28 height 13
drag, startPoint x: 154, startPoint y: 140, endPoint x: 158, endPoint y: 140, distance: 4.5
